Goal: Information Seeking & Learning: Understand process/instructions

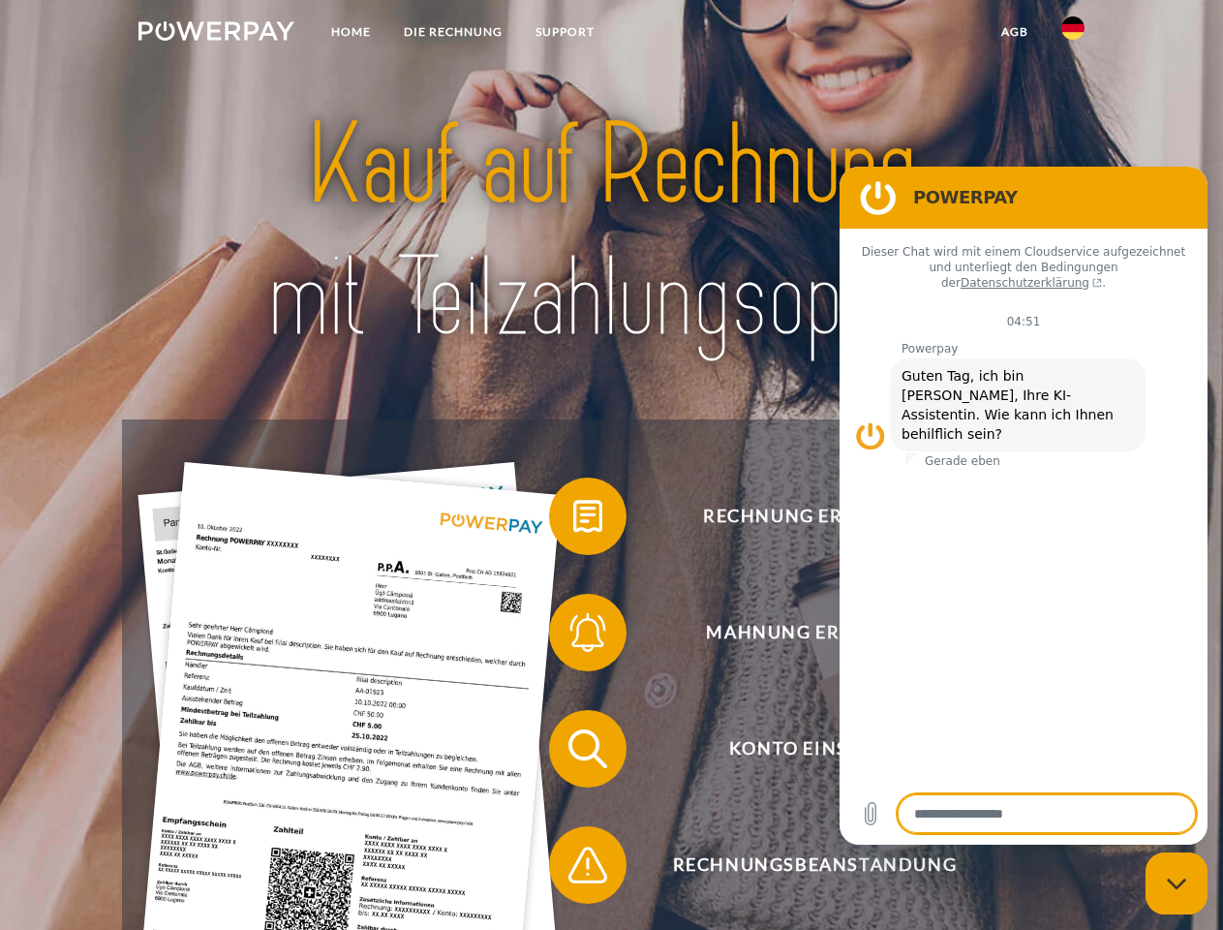
click at [216, 34] on img at bounding box center [216, 30] width 156 height 19
click at [1073, 34] on img at bounding box center [1072, 27] width 23 height 23
click at [1014, 32] on link "agb" at bounding box center [1015, 32] width 60 height 35
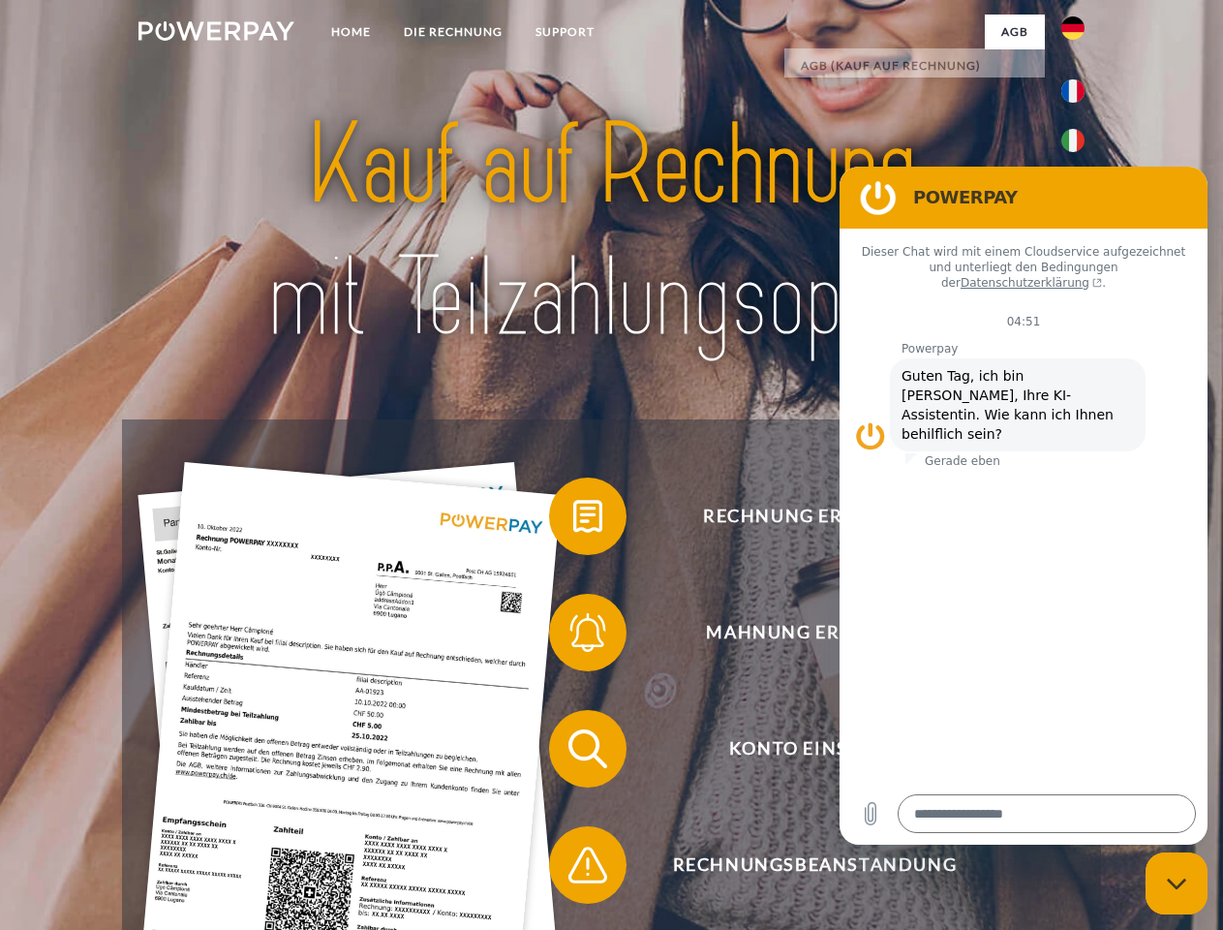
click at [573, 520] on span at bounding box center [558, 516] width 97 height 97
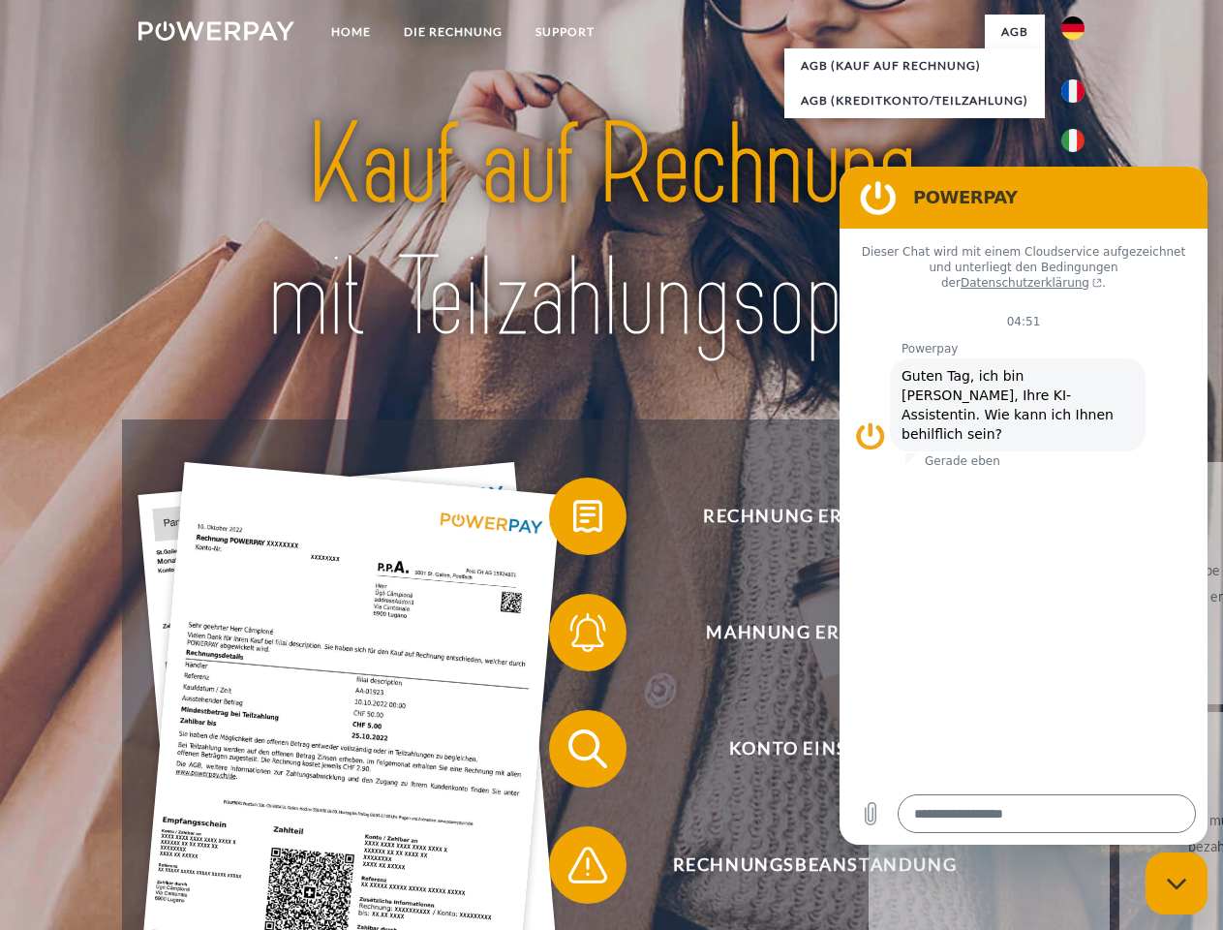
click at [869, 636] on link "zurück" at bounding box center [989, 583] width 241 height 242
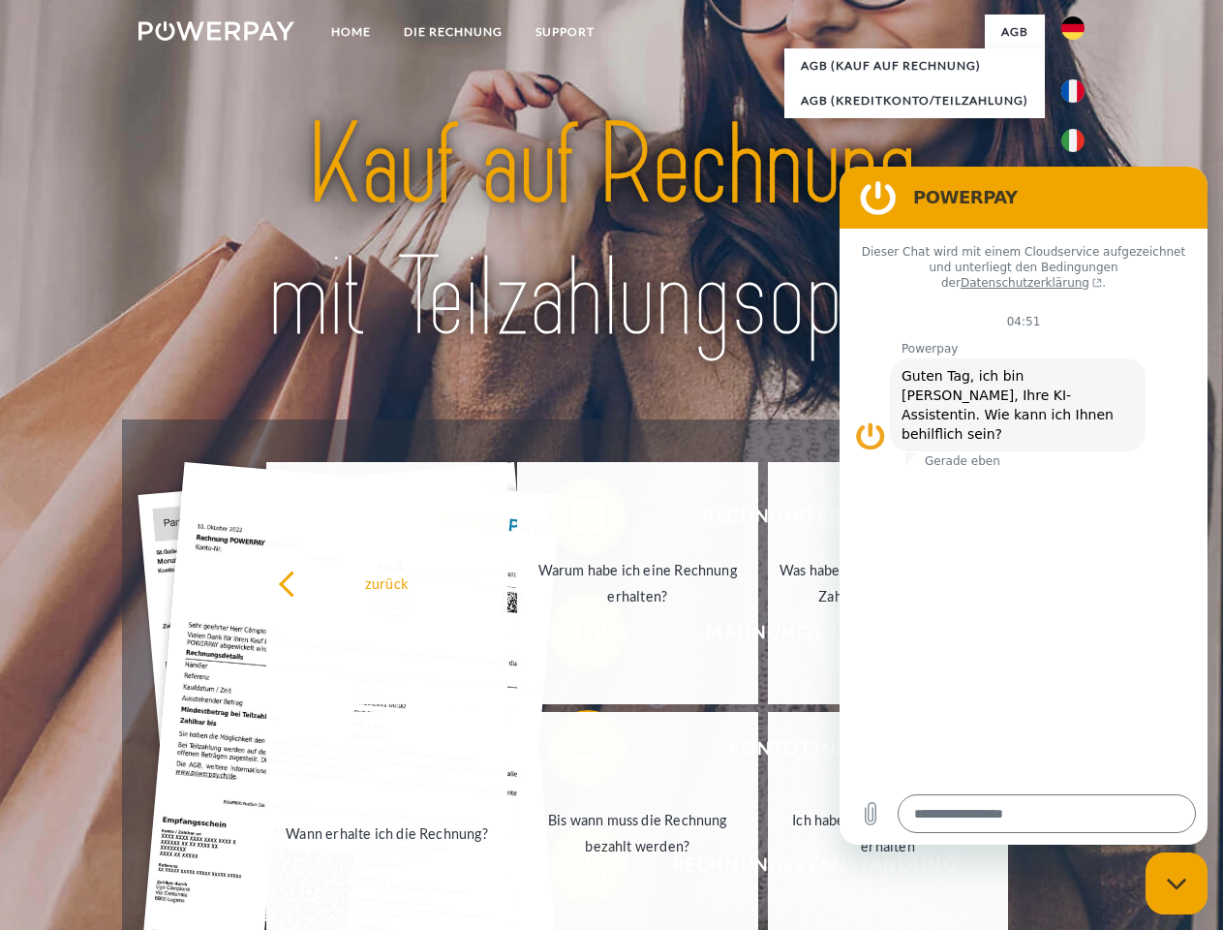
click at [507, 753] on link "Wann erhalte ich die Rechnung?" at bounding box center [386, 833] width 241 height 242
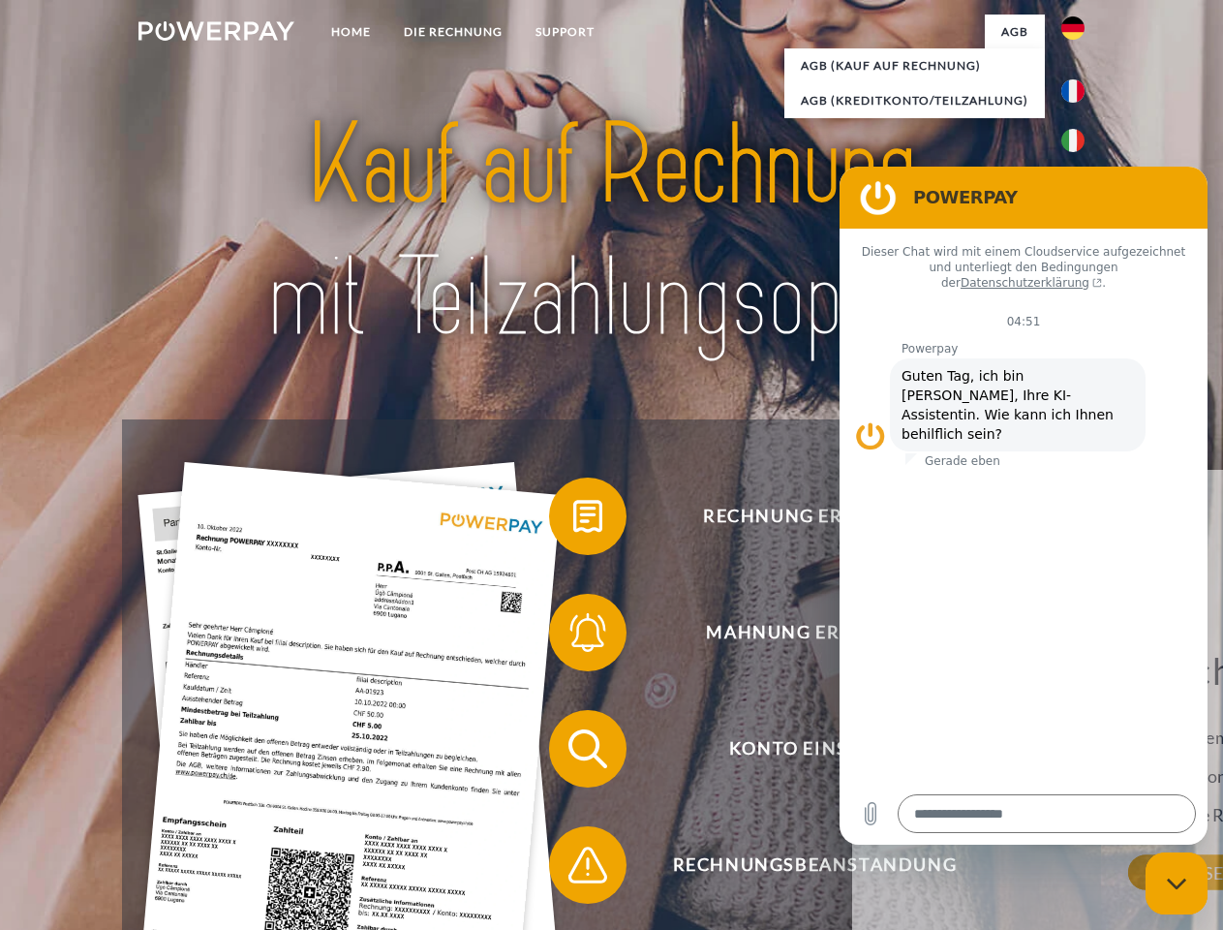
click at [573, 869] on span at bounding box center [558, 864] width 97 height 97
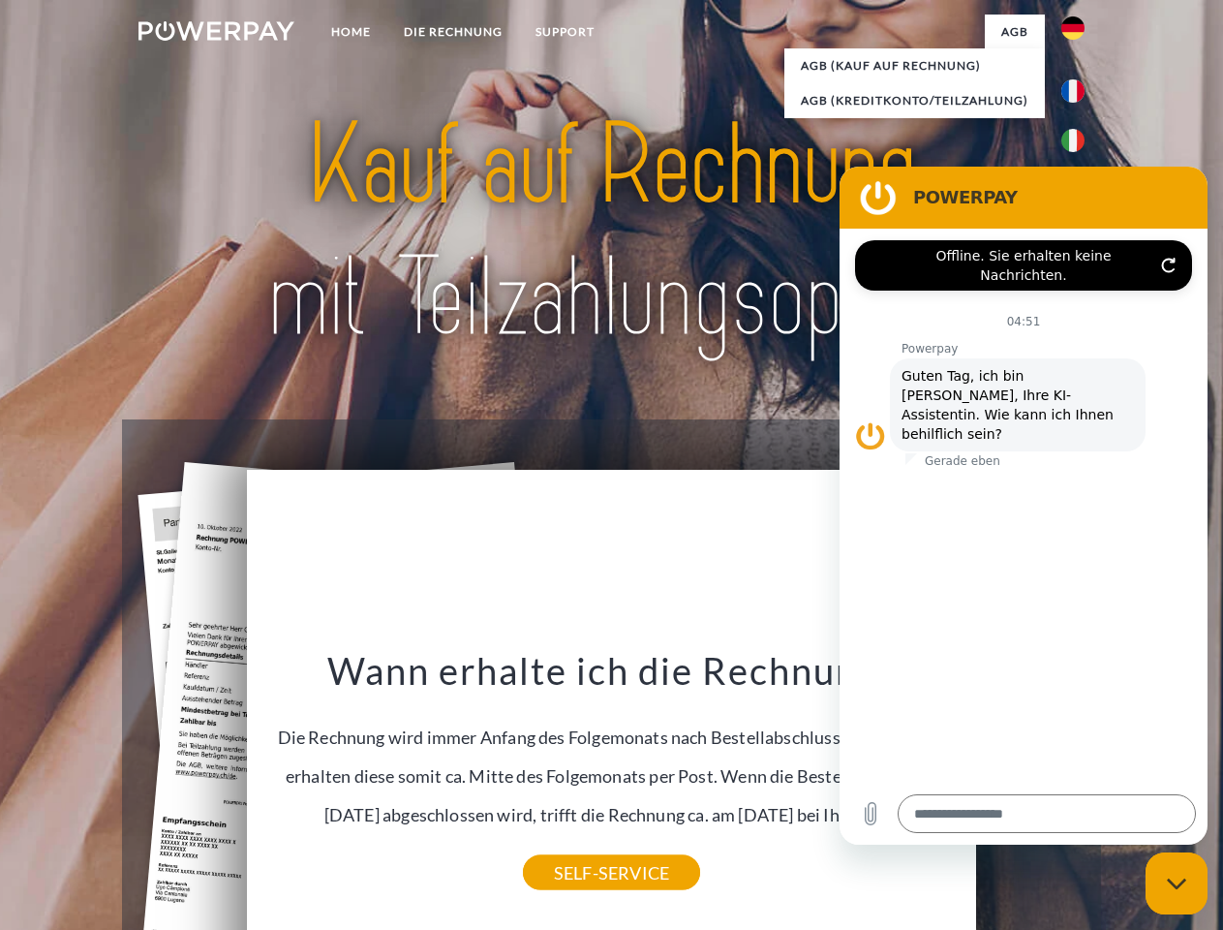
click at [1177, 883] on icon "Messaging-Fenster schließen" at bounding box center [1177, 883] width 20 height 13
type textarea "*"
